Goal: Transaction & Acquisition: Purchase product/service

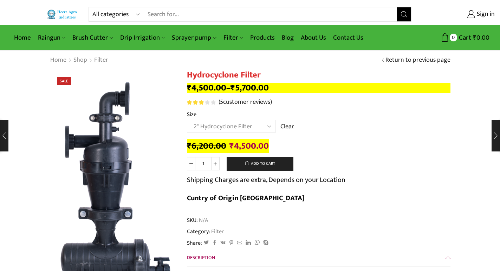
select select "2" Hydrocyclone Filter"
click at [225, 12] on input "Search input" at bounding box center [270, 14] width 252 height 14
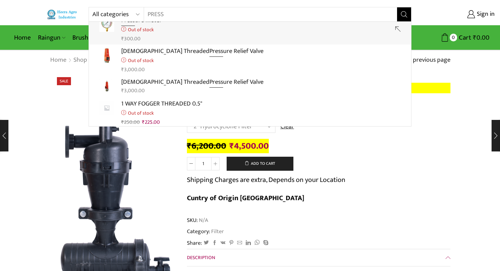
scroll to position [70, 0]
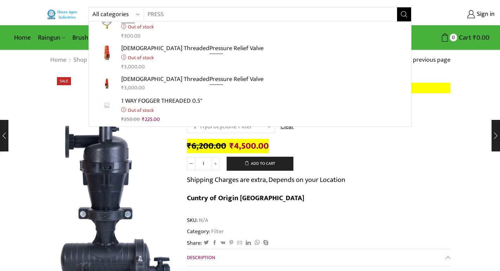
click at [189, 15] on input "PRESS" at bounding box center [266, 14] width 244 height 14
type input "P"
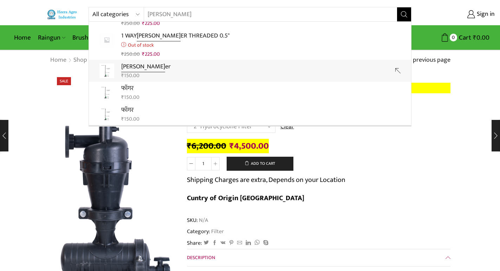
click at [173, 68] on link "[PERSON_NAME] ₹ 150.00" at bounding box center [250, 71] width 322 height 22
type input "Fogger"
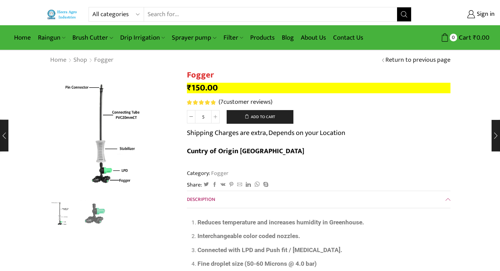
click at [221, 14] on input "Search input" at bounding box center [270, 14] width 252 height 14
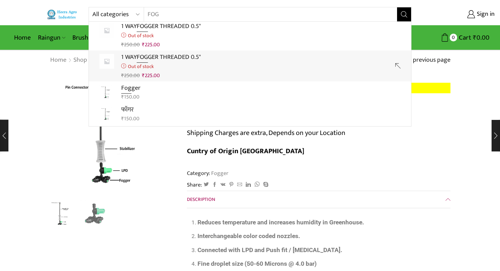
scroll to position [14, 0]
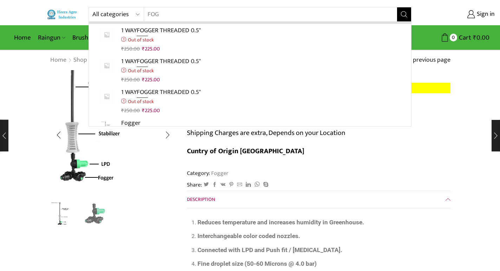
type input "FOG"
click at [173, 188] on img "1 / 2" at bounding box center [90, 113] width 176 height 176
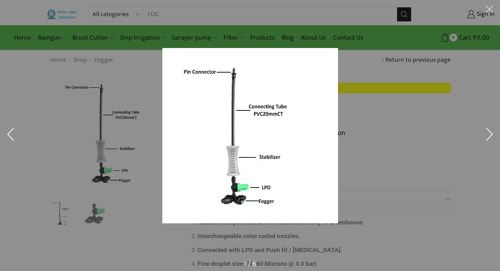
click at [150, 75] on div at bounding box center [250, 135] width 500 height 271
